Goal: Transaction & Acquisition: Book appointment/travel/reservation

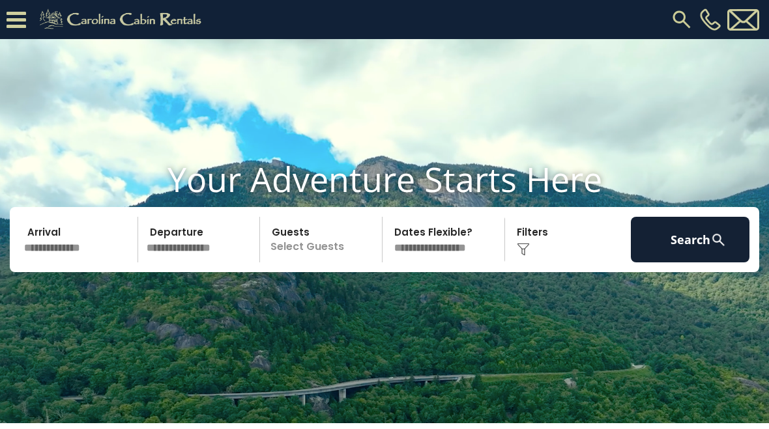
click at [78, 258] on input "text" at bounding box center [79, 240] width 119 height 46
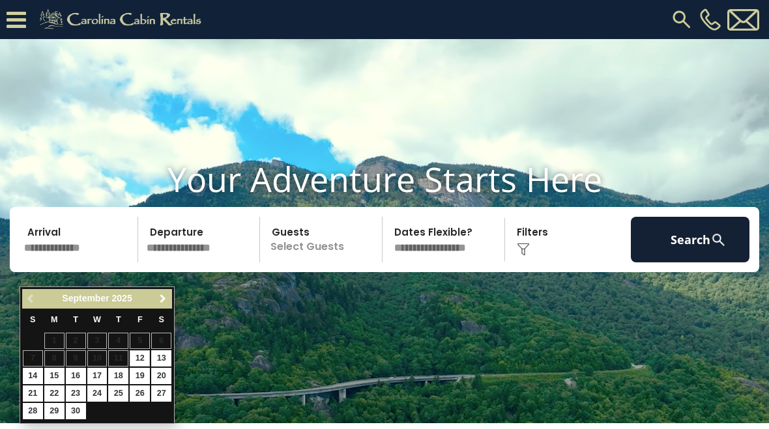
click at [166, 301] on span "Next" at bounding box center [163, 299] width 10 height 10
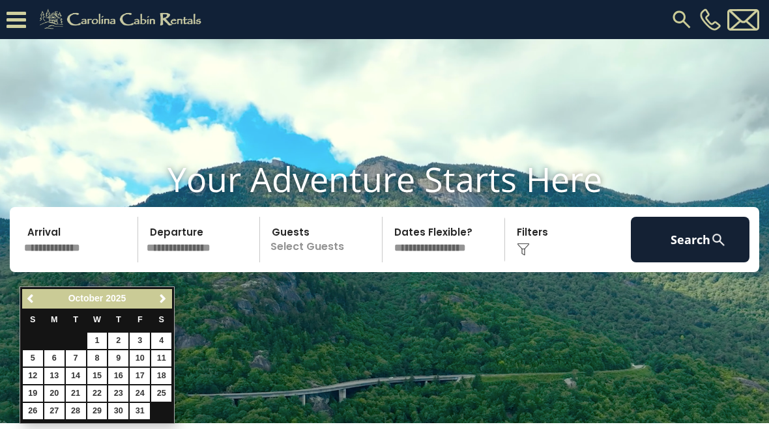
click at [124, 377] on link "16" at bounding box center [118, 376] width 20 height 16
type input "********"
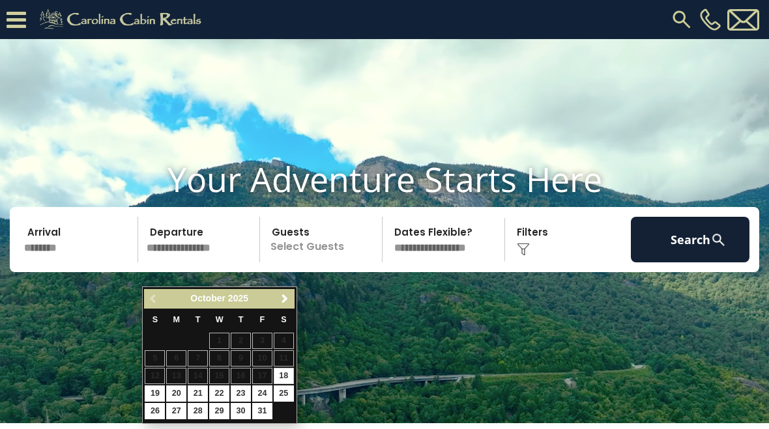
click at [290, 375] on link "18" at bounding box center [284, 376] width 20 height 16
type input "********"
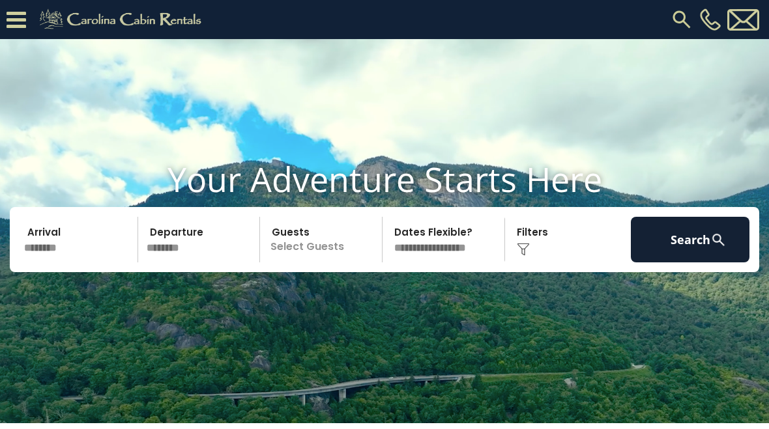
click at [339, 258] on p "Select Guests" at bounding box center [323, 240] width 118 height 46
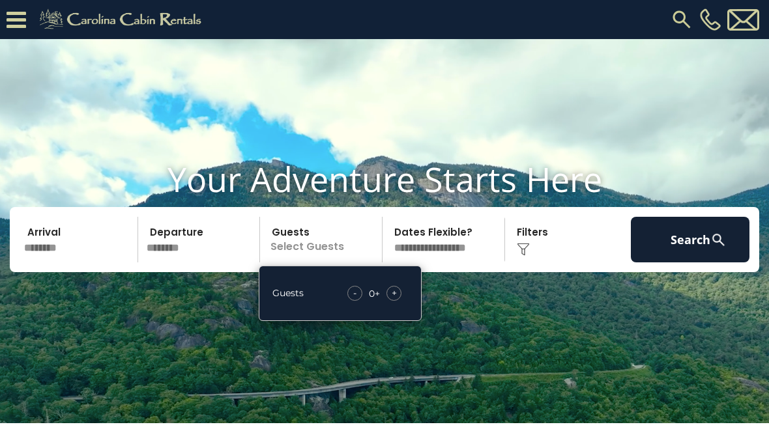
click at [392, 300] on span "+" at bounding box center [394, 293] width 5 height 13
click at [397, 301] on div "+" at bounding box center [393, 293] width 15 height 15
click at [672, 263] on button "Search" at bounding box center [690, 240] width 119 height 46
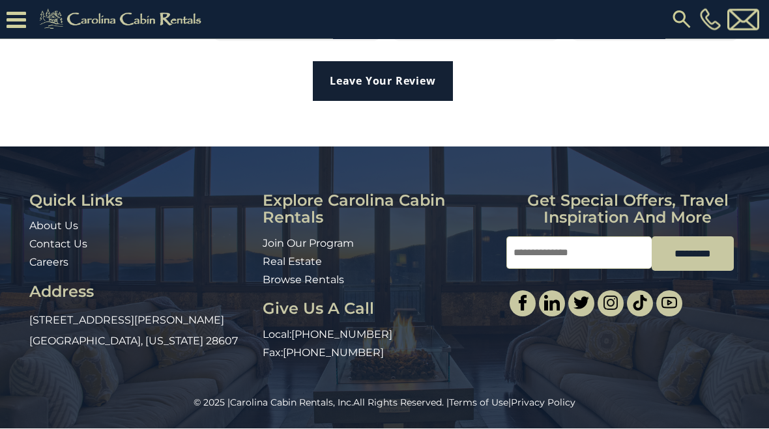
scroll to position [2809, 0]
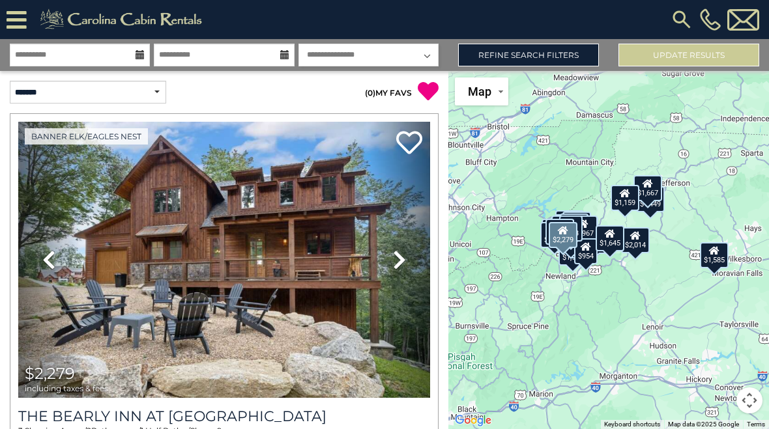
click at [398, 248] on link "Next" at bounding box center [399, 260] width 62 height 276
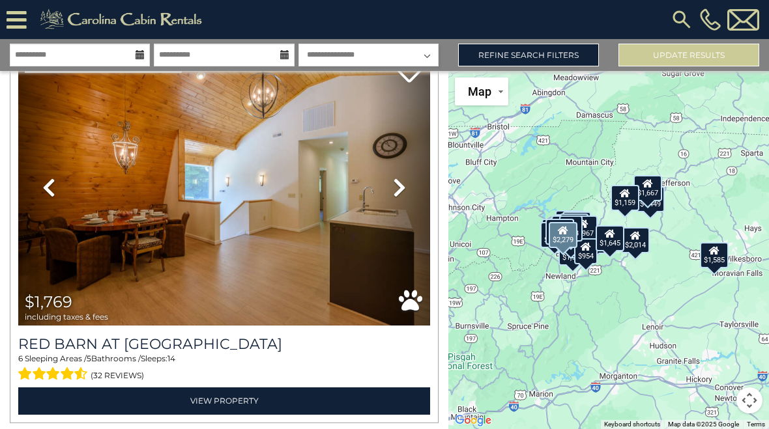
scroll to position [9032, 0]
